Goal: Information Seeking & Learning: Find specific fact

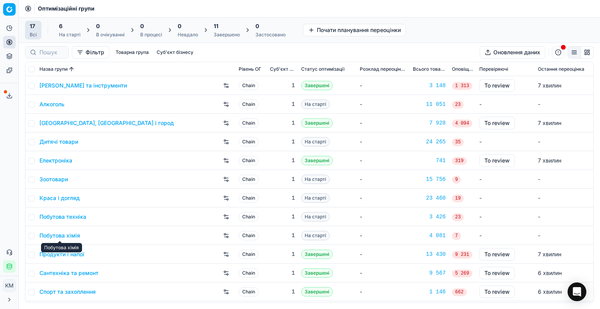
click at [75, 235] on link "Побутова хімія" at bounding box center [59, 236] width 41 height 8
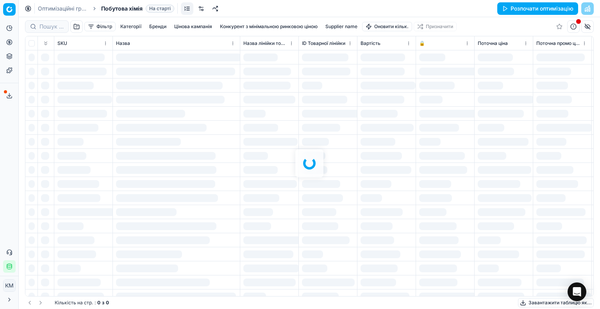
click at [45, 27] on div "Фільтр Категорії [PERSON_NAME] кампанія Конкурент з мінімальною ринковою ціною …" at bounding box center [309, 163] width 581 height 292
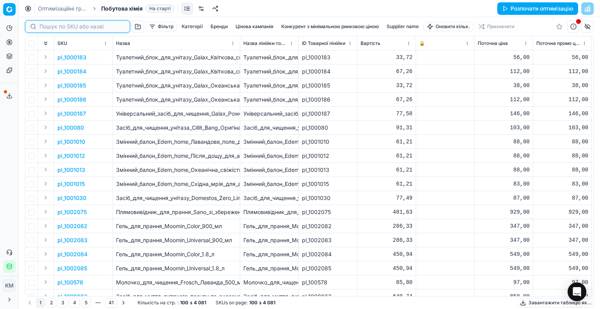
click at [47, 28] on input at bounding box center [81, 27] width 85 height 8
paste input "606527"
type input "606527"
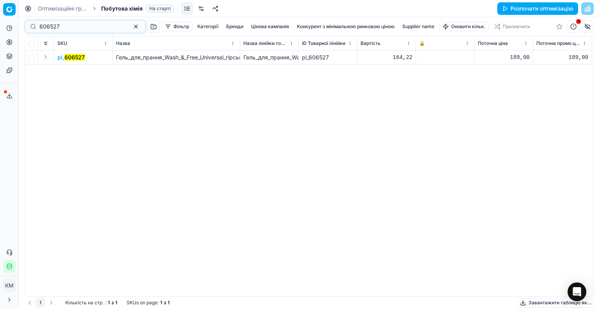
click at [73, 55] on mark "606527" at bounding box center [74, 57] width 20 height 7
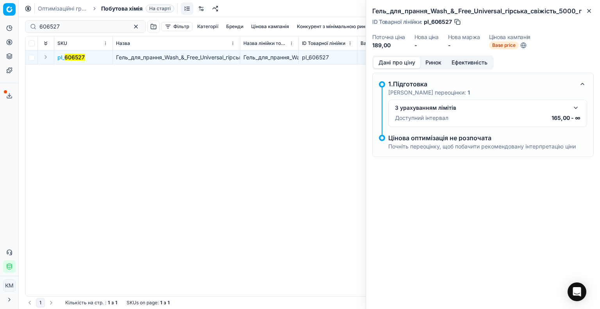
click at [429, 64] on button "Ринок" at bounding box center [433, 62] width 26 height 11
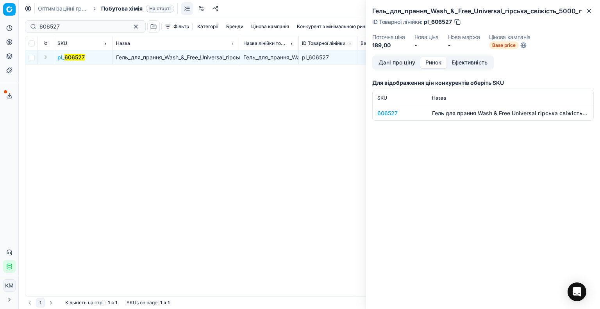
click at [392, 112] on div "606527" at bounding box center [399, 113] width 45 height 8
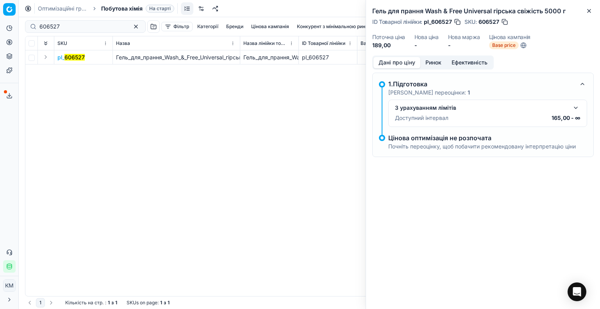
click at [390, 61] on button "Дані про ціну" at bounding box center [396, 62] width 47 height 11
click at [588, 11] on icon "button" at bounding box center [588, 10] width 3 height 3
